Goal: Register for event/course

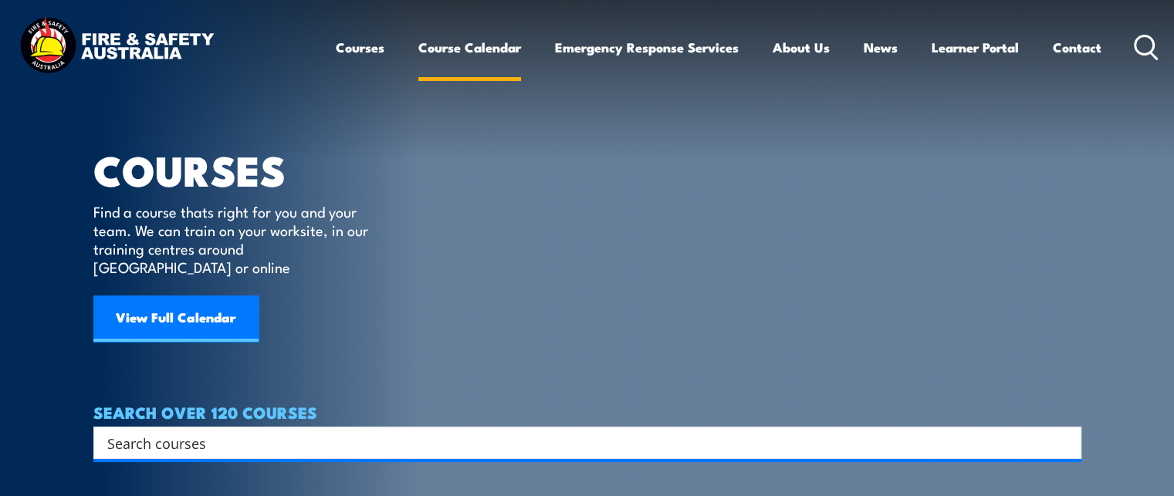
click at [472, 49] on link "Course Calendar" at bounding box center [469, 47] width 103 height 41
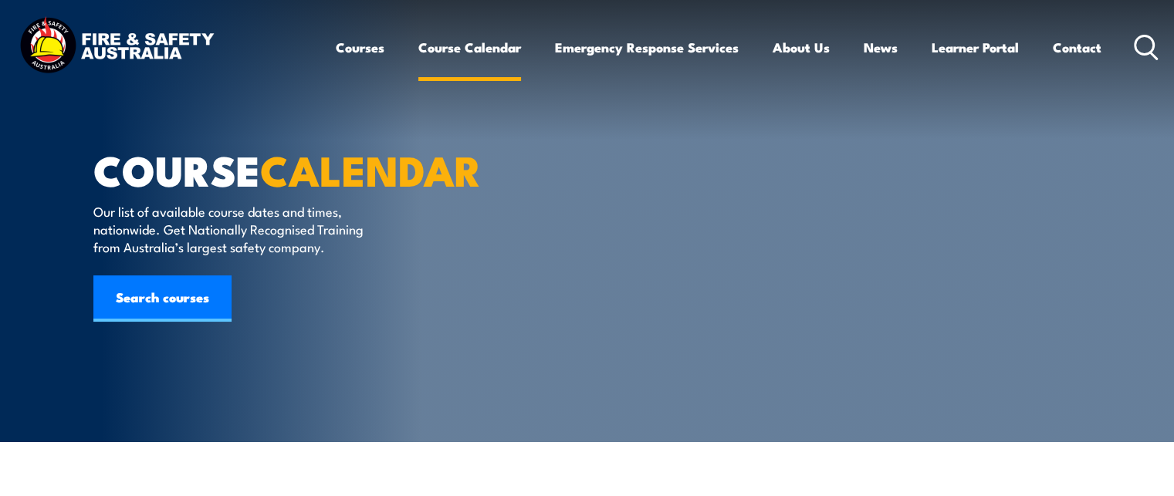
click at [479, 45] on link "Course Calendar" at bounding box center [469, 47] width 103 height 41
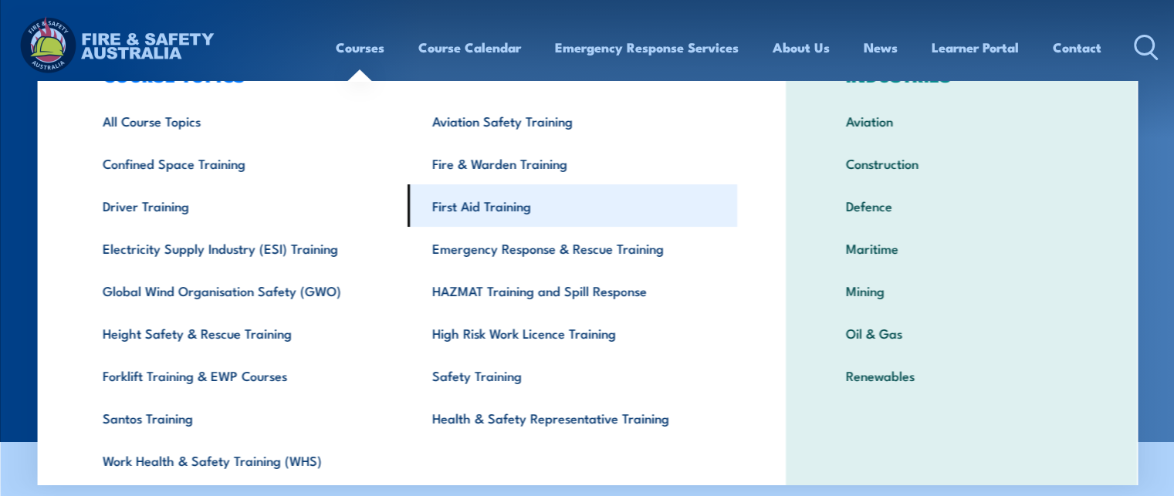
scroll to position [120, 0]
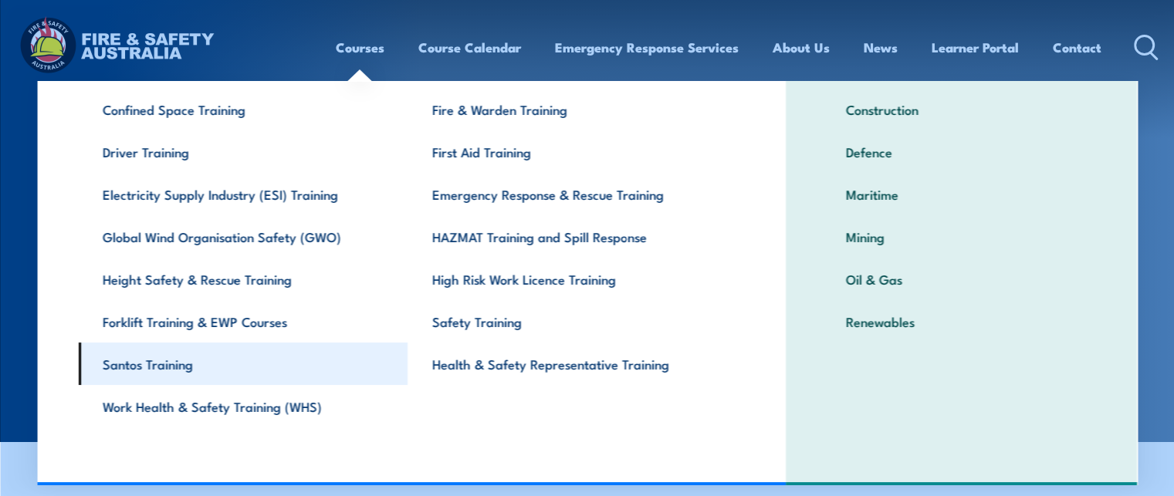
click at [188, 364] on link "Santos Training" at bounding box center [243, 364] width 330 height 42
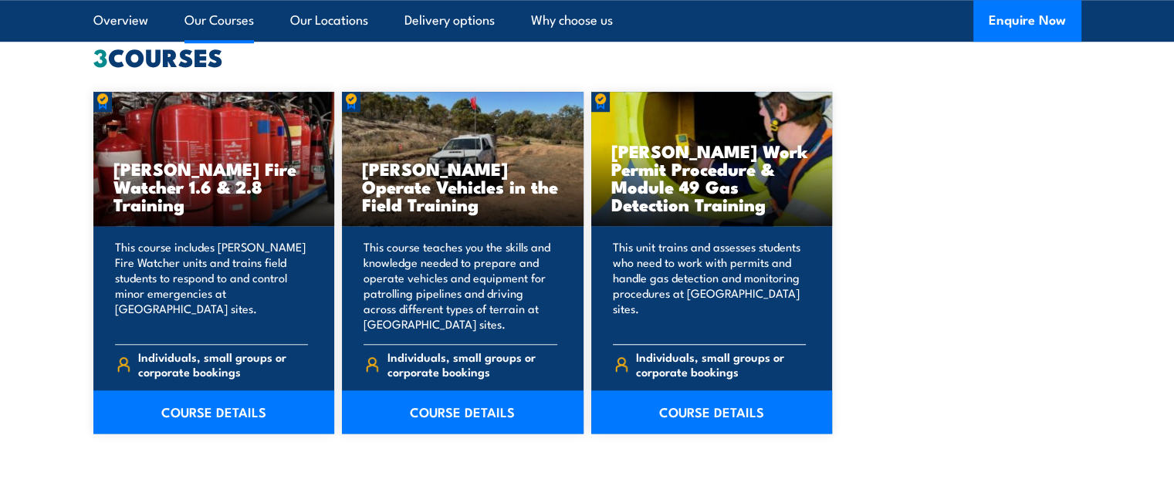
scroll to position [1223, 0]
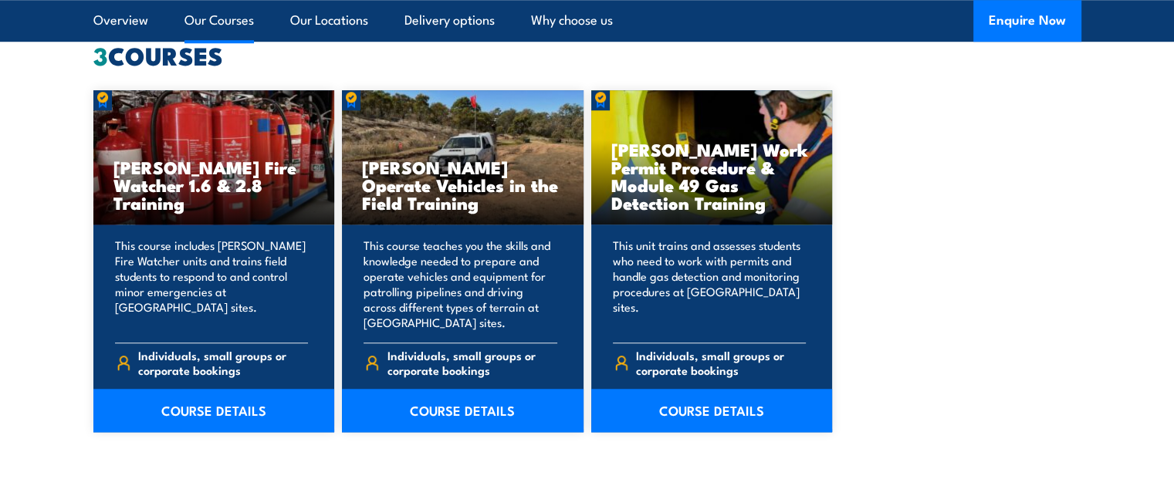
click at [536, 80] on div "3 COURSES Santos Fire Watcher 1.6 & 2.8 Training This course includes Santos Fi…" at bounding box center [587, 238] width 988 height 388
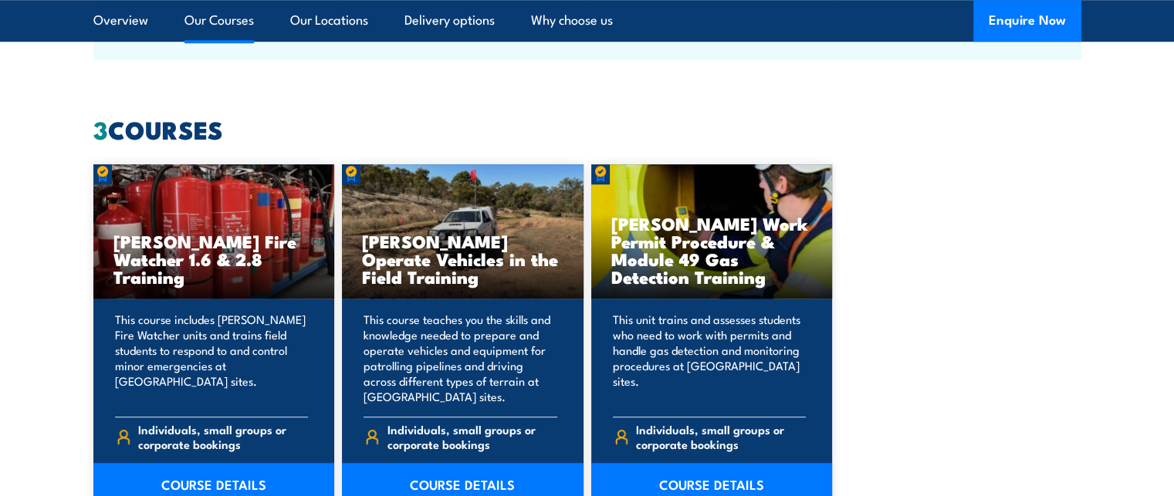
scroll to position [1155, 0]
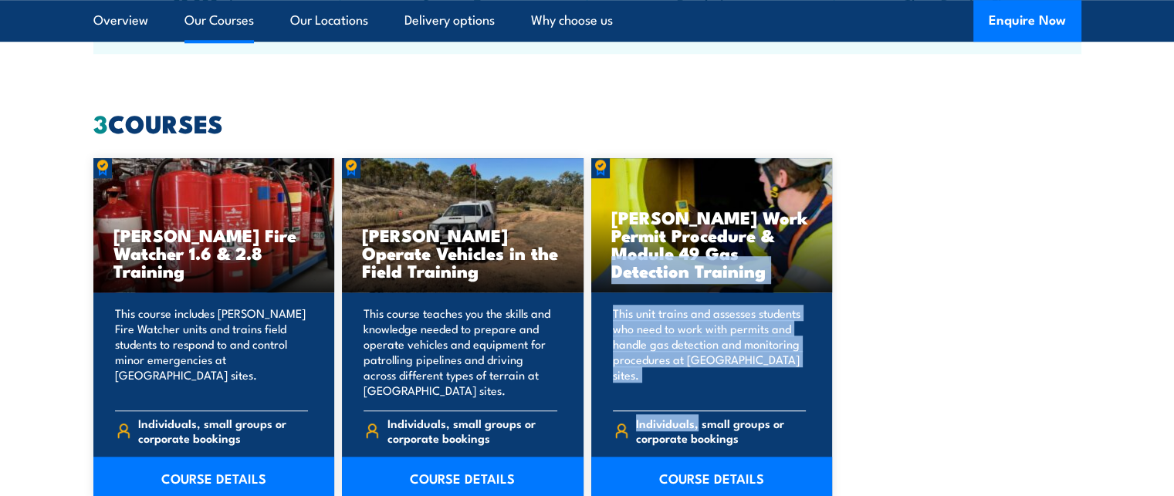
drag, startPoint x: 719, startPoint y: 236, endPoint x: 698, endPoint y: 402, distance: 167.4
click at [698, 402] on div "Santos Work Permit Procedure & Module 49 Gas Detection Training This unit train…" at bounding box center [712, 329] width 242 height 342
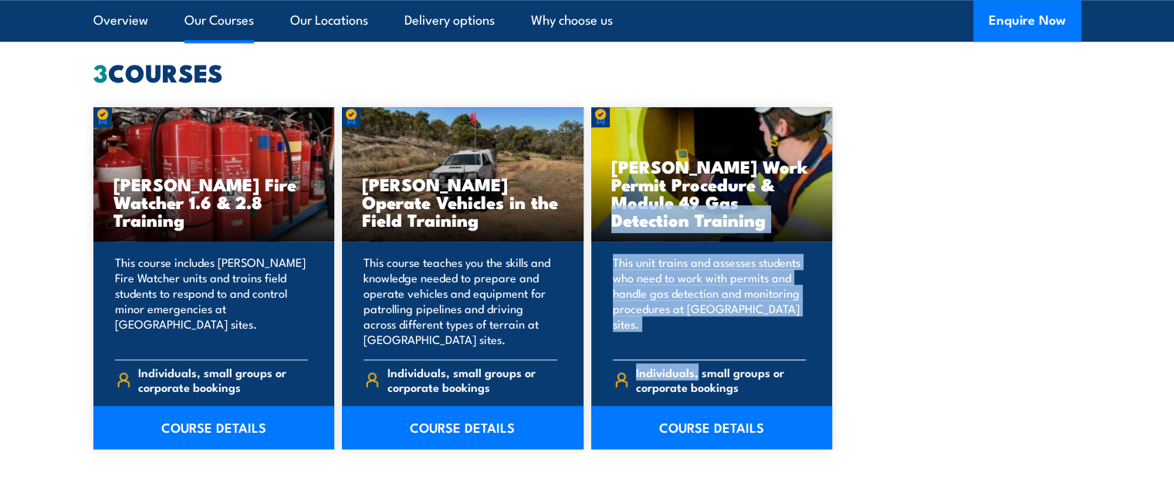
scroll to position [1207, 0]
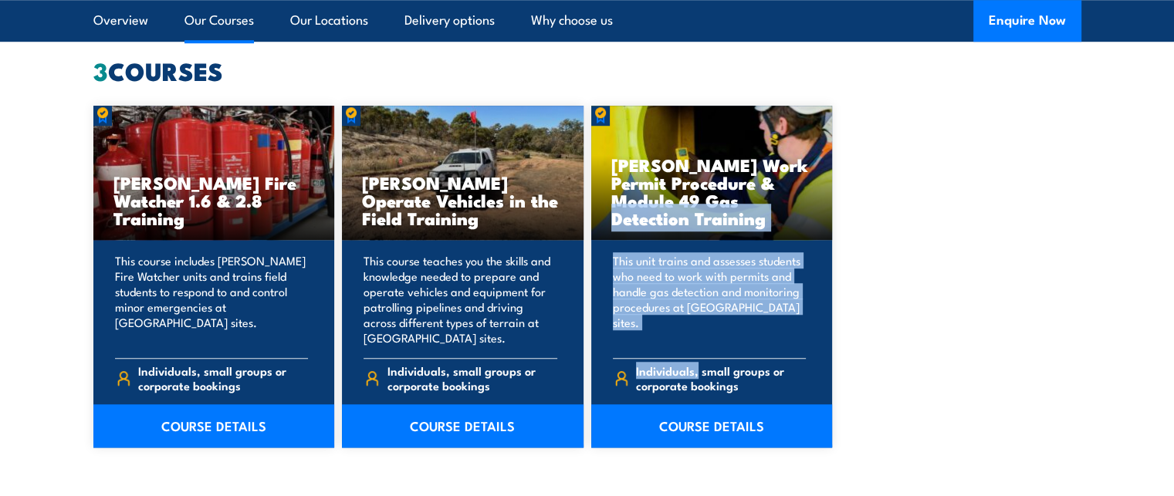
click at [834, 342] on div "Santos Fire Watcher 1.6 & 2.8 Training This course includes Santos Fire Watcher…" at bounding box center [587, 277] width 988 height 342
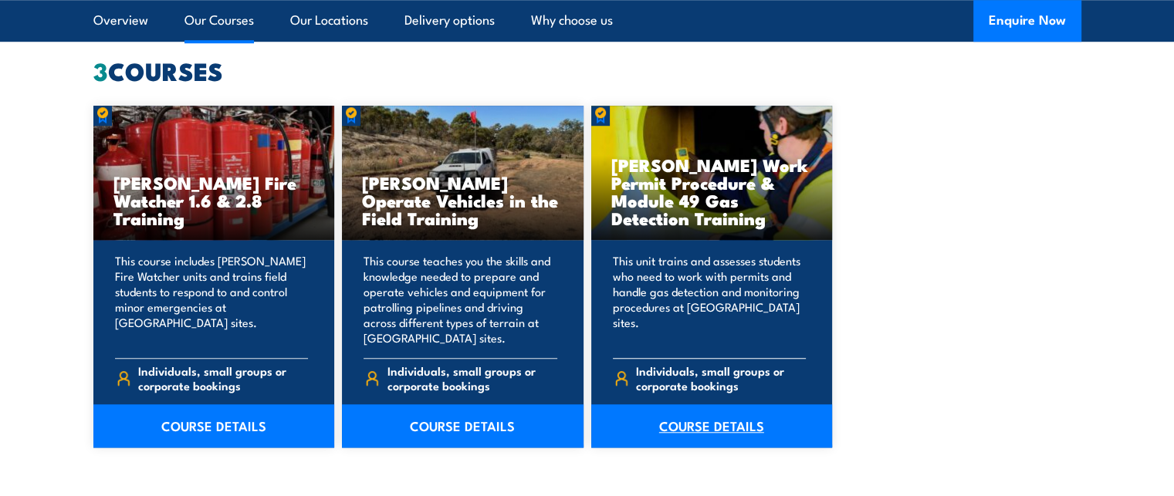
click at [692, 419] on link "COURSE DETAILS" at bounding box center [712, 425] width 242 height 43
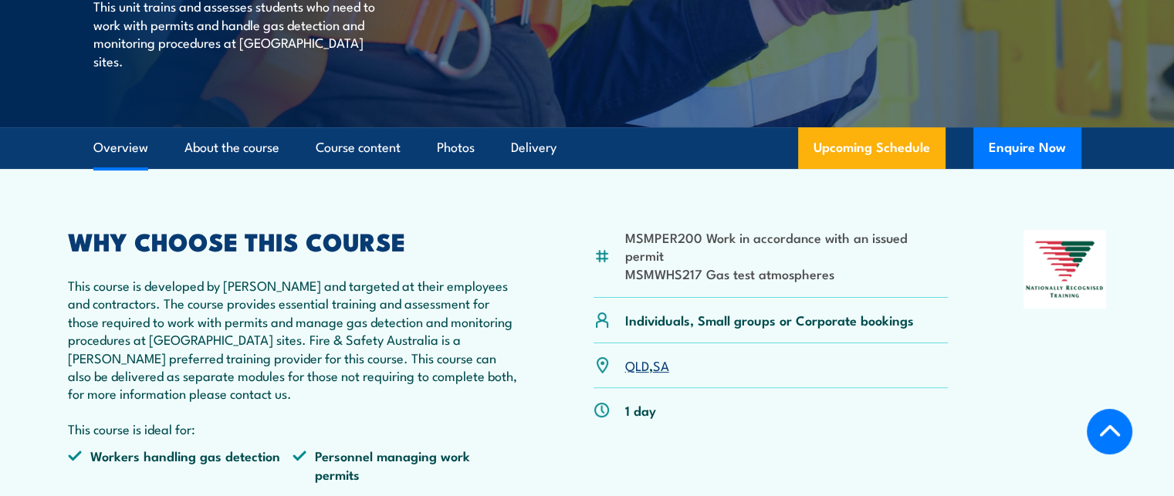
scroll to position [371, 0]
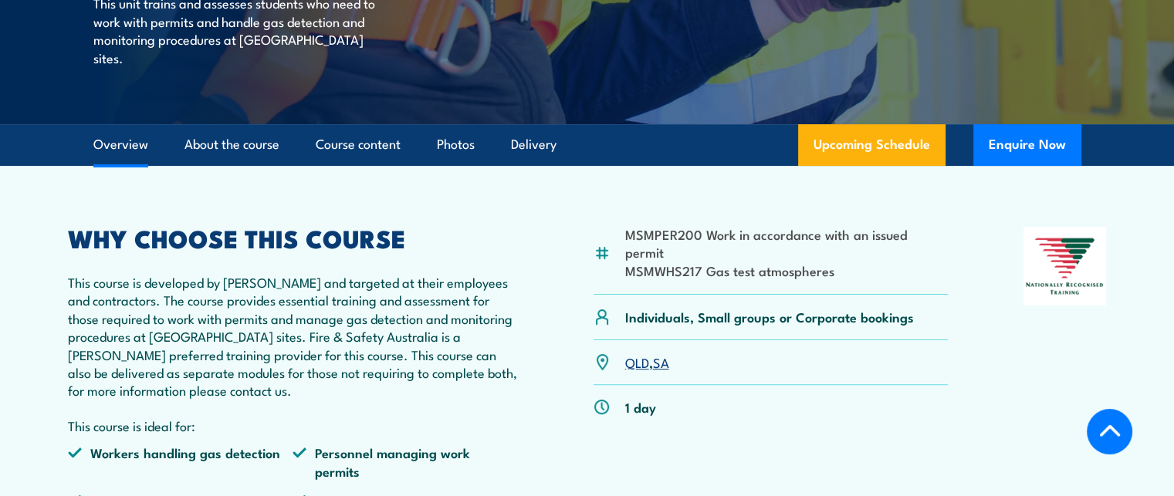
click at [666, 366] on link "SA" at bounding box center [661, 362] width 16 height 19
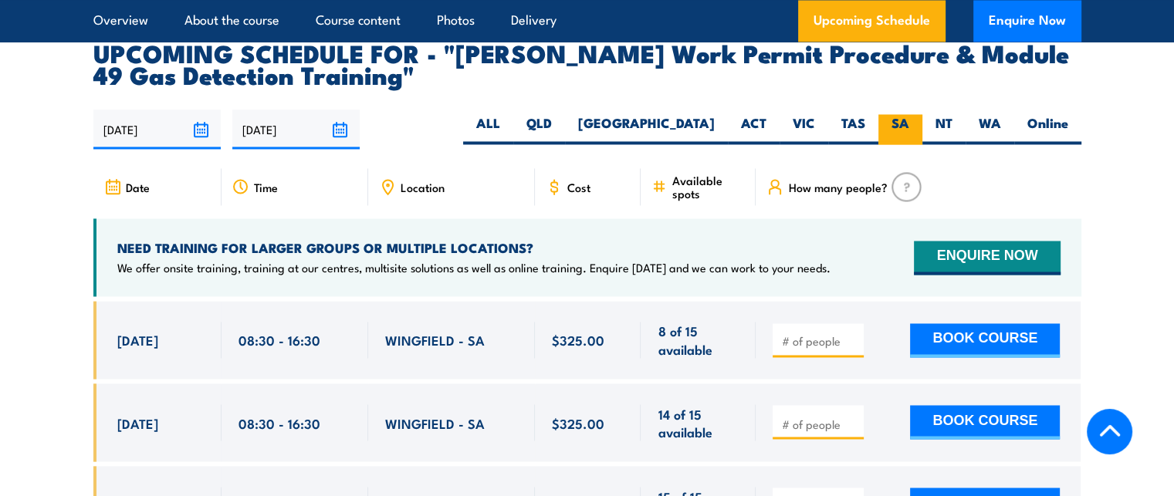
click at [893, 114] on label "SA" at bounding box center [900, 129] width 44 height 30
click at [909, 114] on input "SA" at bounding box center [914, 119] width 10 height 10
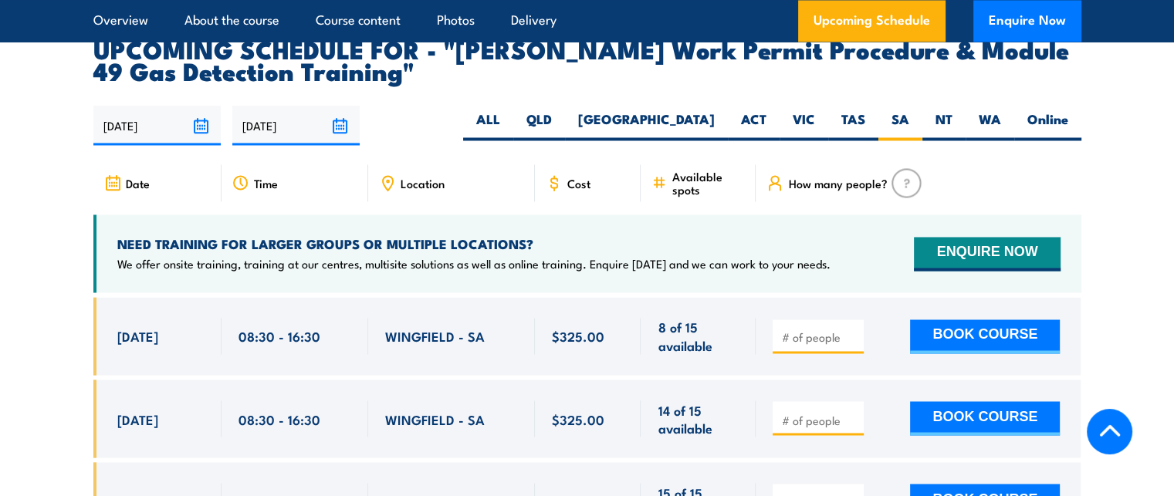
scroll to position [2551, 0]
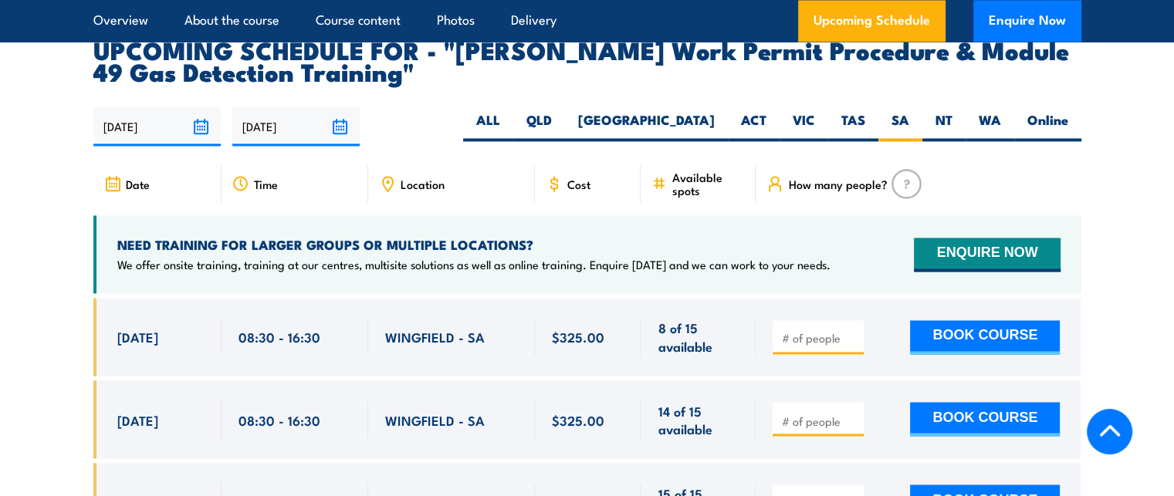
drag, startPoint x: 770, startPoint y: 8, endPoint x: 401, endPoint y: 102, distance: 379.9
click at [401, 107] on div "24/09/2025 23/03/2026" at bounding box center [587, 126] width 988 height 39
click at [516, 60] on article "UPCOMING SCHEDULE FOR - "Santos Work Permit Procedure & Module 49 Gas Detection…" at bounding box center [587, 342] width 988 height 607
click at [62, 124] on section "UPCOMING SCHEDULE FOR - "Santos Work Permit Procedure & Module 49 Gas Detection…" at bounding box center [587, 342] width 1174 height 607
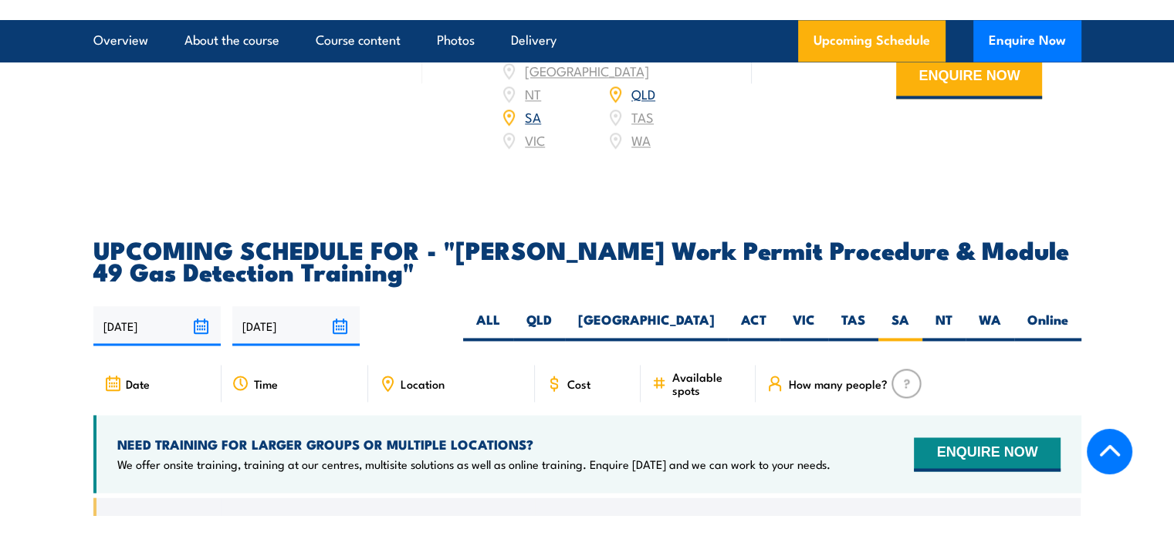
scroll to position [2371, 0]
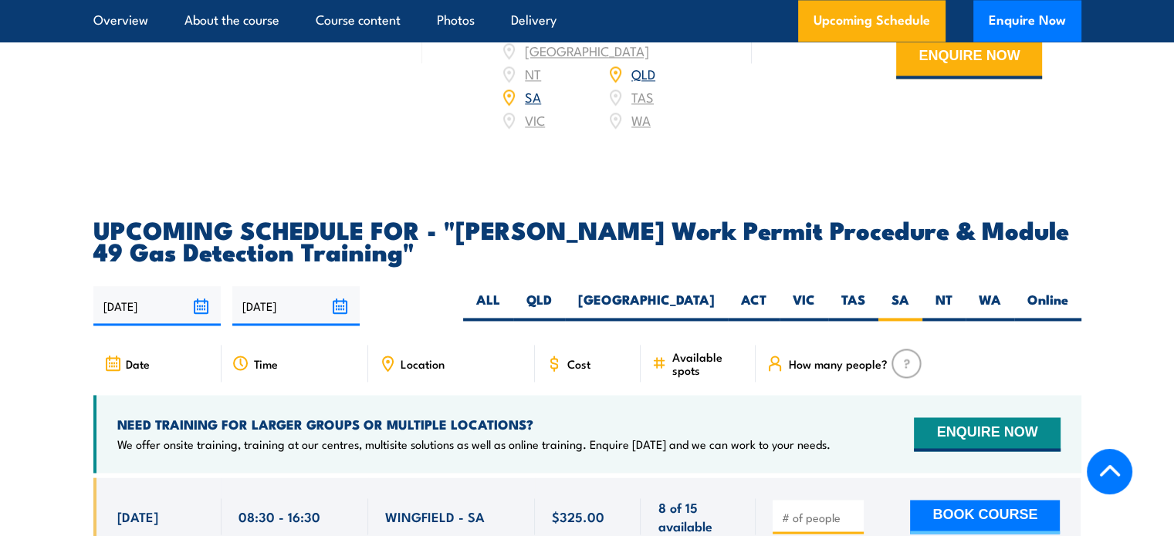
drag, startPoint x: 1161, startPoint y: 1, endPoint x: 746, endPoint y: 144, distance: 439.4
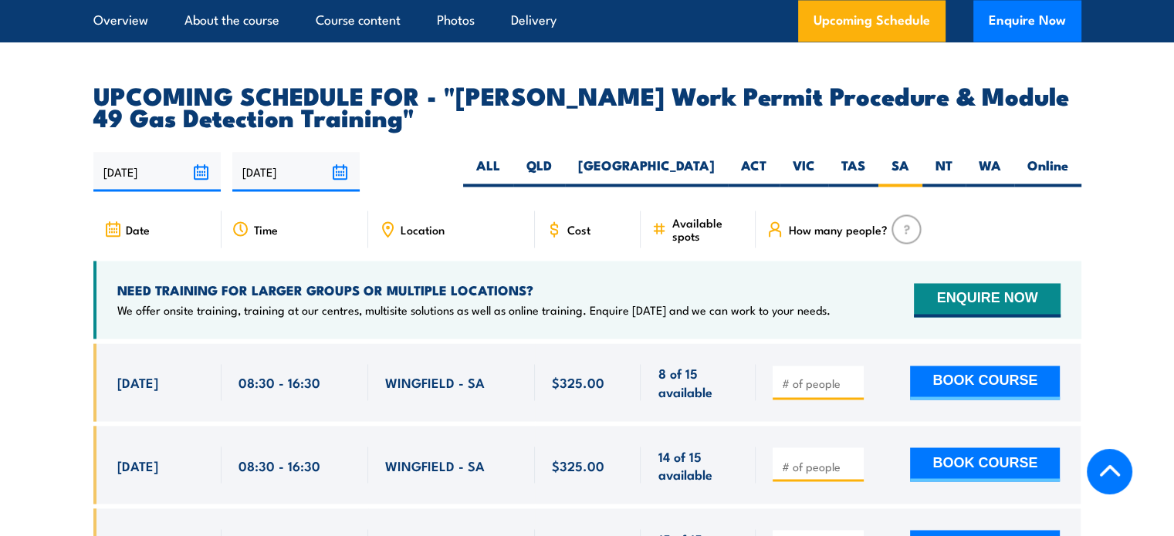
scroll to position [2506, 0]
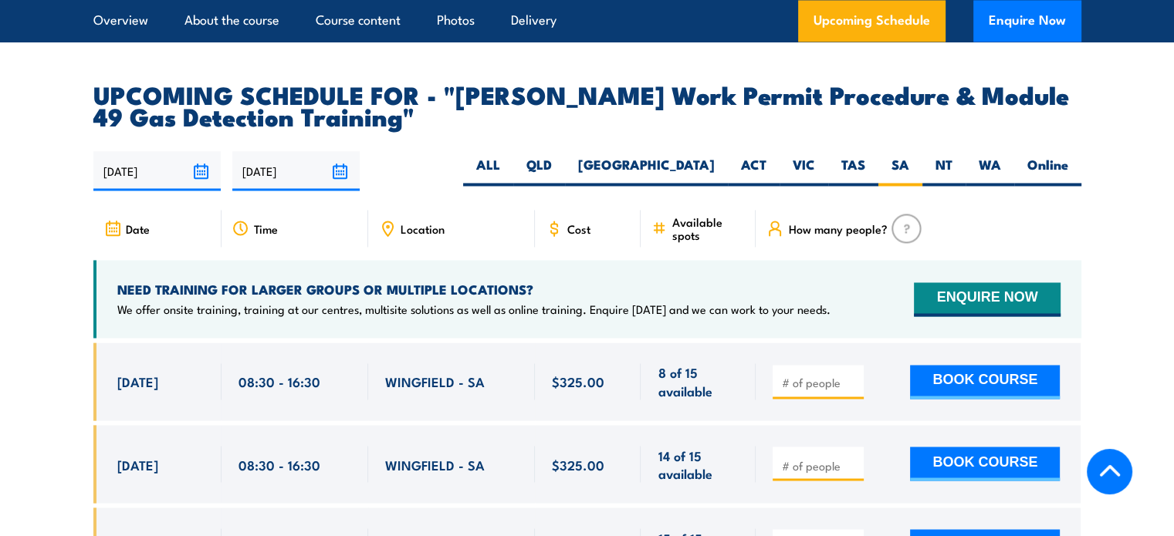
drag, startPoint x: 1162, startPoint y: 1, endPoint x: 509, endPoint y: 119, distance: 664.4
click at [509, 151] on div "[DATE] [DATE]" at bounding box center [587, 170] width 988 height 39
click at [26, 83] on section "UPCOMING SCHEDULE FOR - "[PERSON_NAME] Work Permit Procedure & Module 49 Gas De…" at bounding box center [587, 386] width 1174 height 607
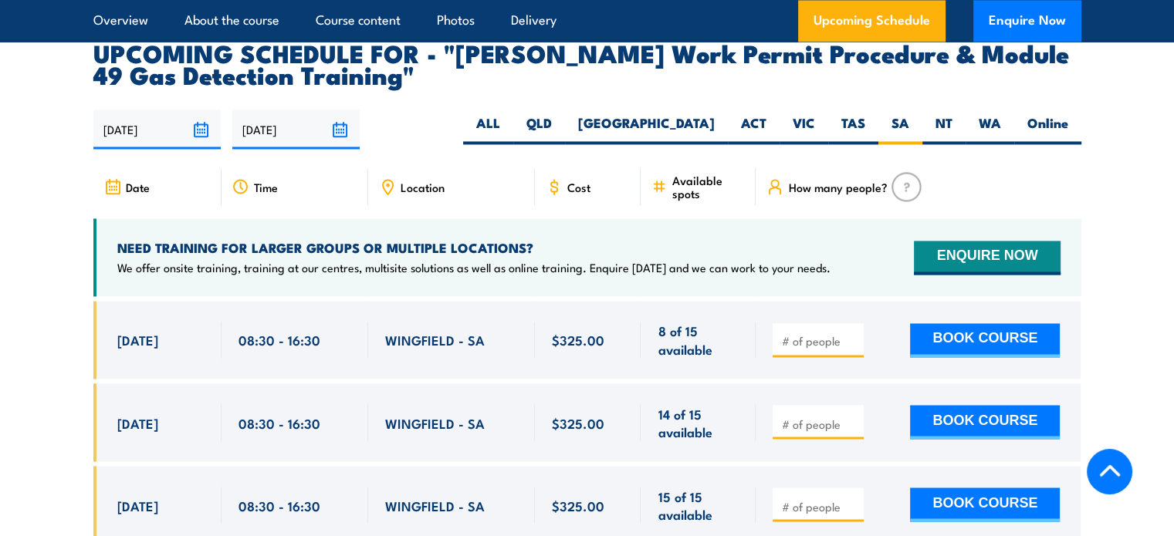
click at [1098, 336] on section "UPCOMING SCHEDULE FOR - "[PERSON_NAME] Work Permit Procedure & Module 49 Gas De…" at bounding box center [587, 345] width 1174 height 607
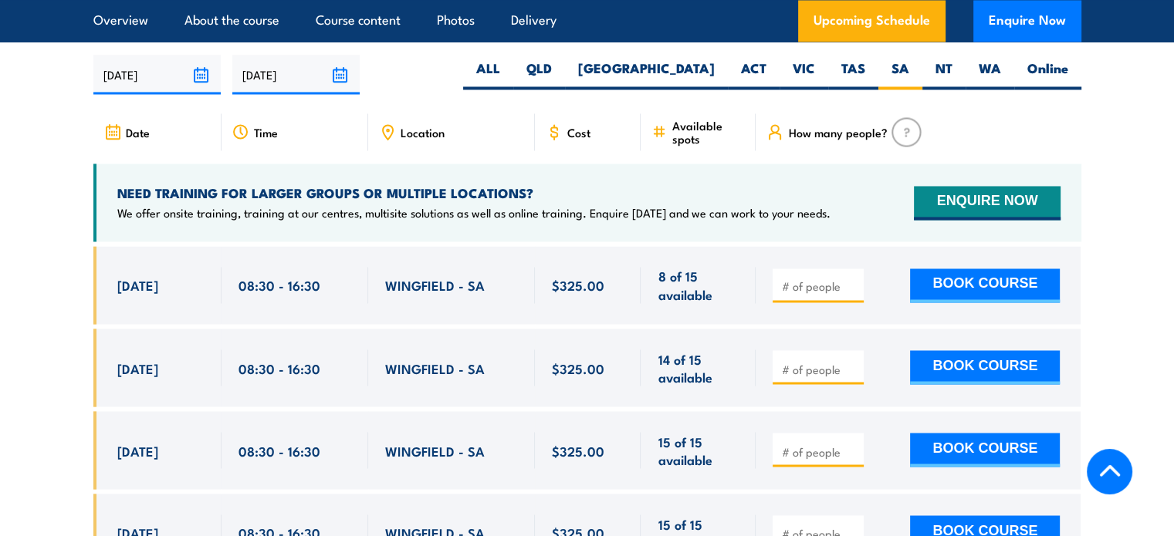
scroll to position [2606, 0]
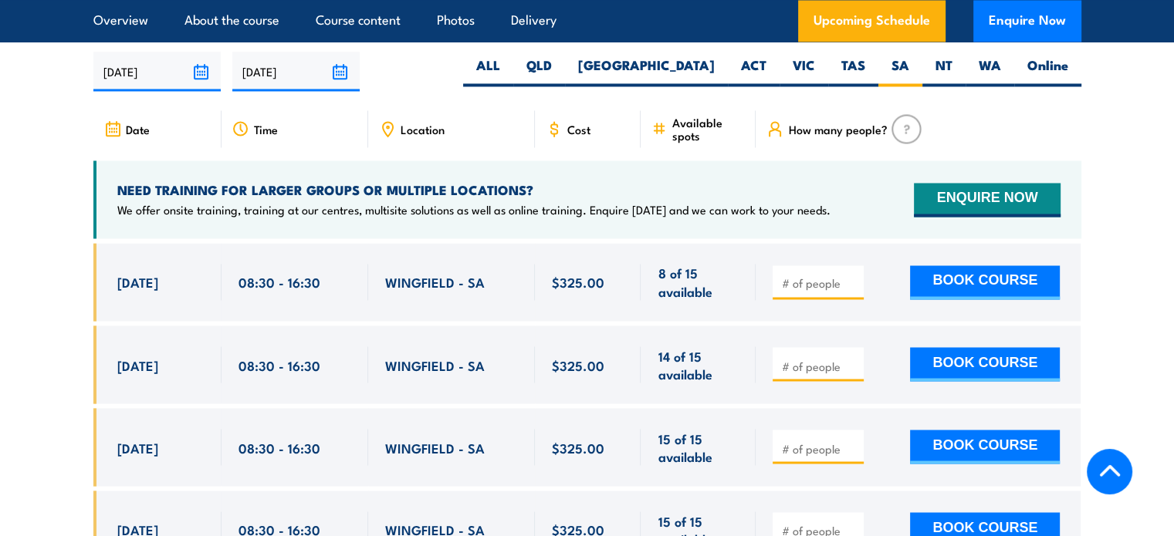
click at [462, 110] on div "Location" at bounding box center [451, 128] width 167 height 37
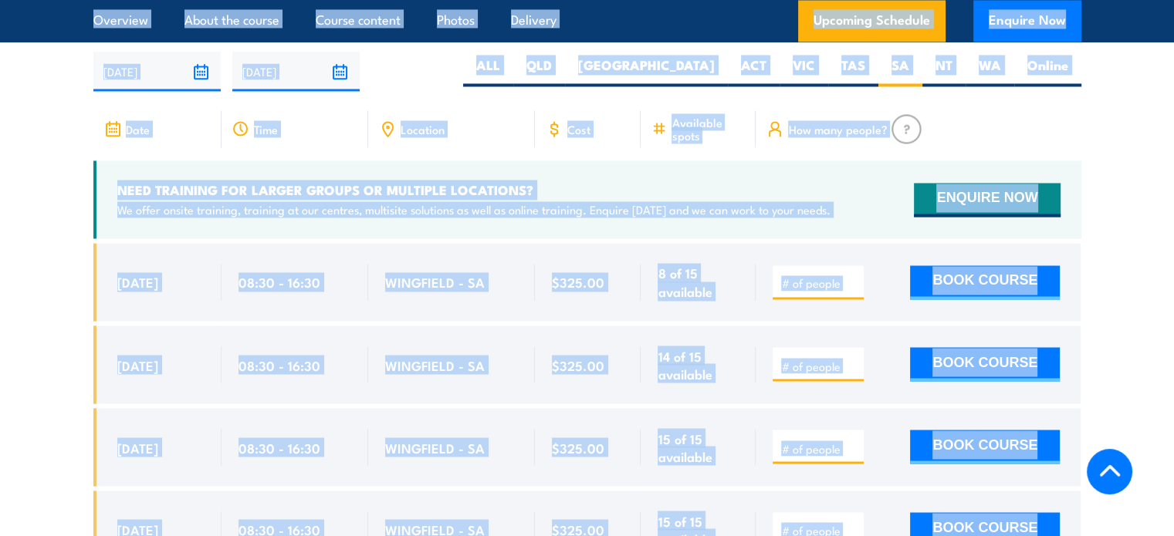
click at [942, 110] on div "How many people?" at bounding box center [918, 128] width 325 height 37
click at [1118, 101] on section "UPCOMING SCHEDULE FOR - "Santos Work Permit Procedure & Module 49 Gas Detection…" at bounding box center [587, 287] width 1174 height 607
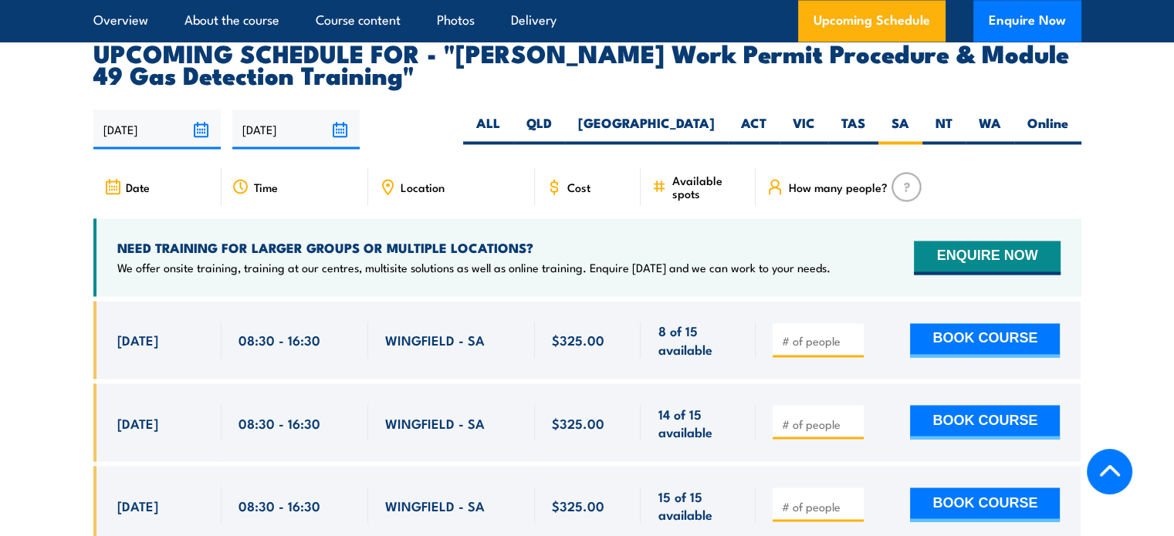
click at [545, 110] on div "24/09/2025 23/03/2026" at bounding box center [587, 129] width 988 height 39
click at [531, 59] on article "UPCOMING SCHEDULE FOR - "[PERSON_NAME] Work Permit Procedure & Module 49 Gas De…" at bounding box center [587, 345] width 988 height 607
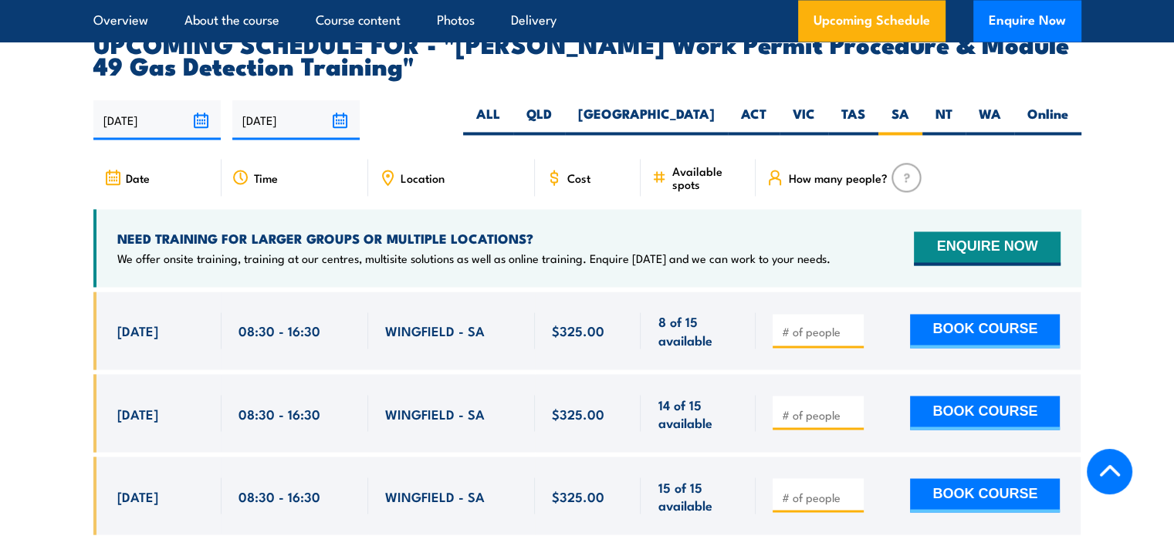
scroll to position [2558, 0]
